Goal: Task Accomplishment & Management: Manage account settings

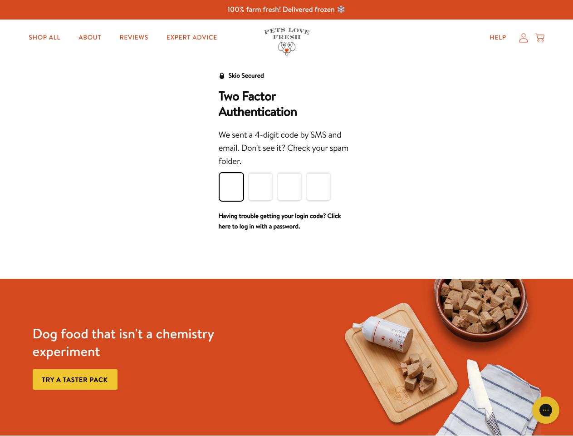
click at [286, 167] on div "We sent a 4-digit code by SMS and email. Don't see it? Check your spam folder." at bounding box center [287, 148] width 136 height 40
click at [546, 410] on icon "Open gorgias live chat" at bounding box center [545, 409] width 9 height 9
